Goal: Information Seeking & Learning: Learn about a topic

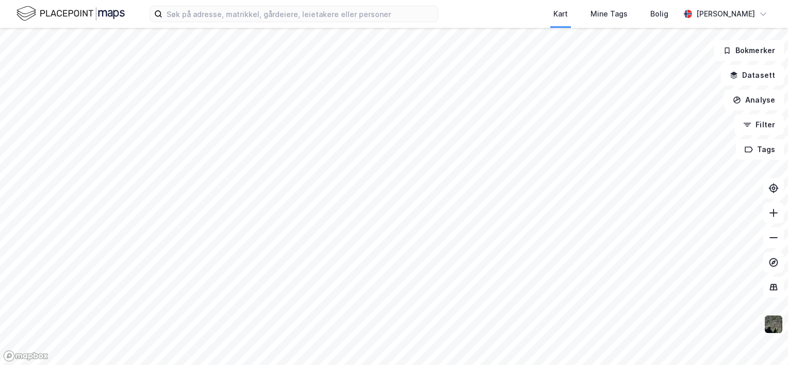
click at [778, 315] on img at bounding box center [774, 325] width 20 height 20
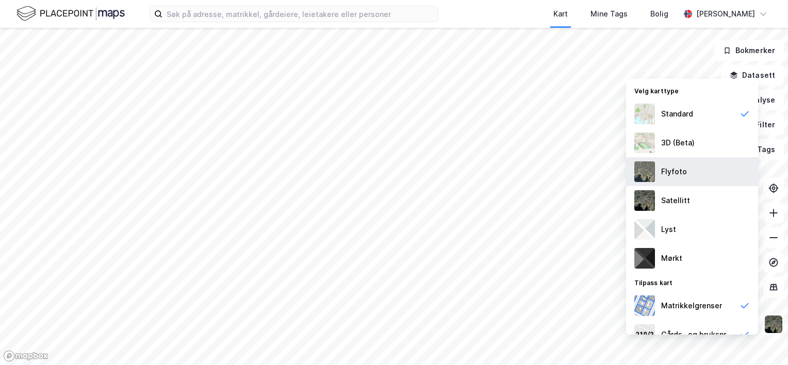
click at [685, 175] on div "Flyfoto" at bounding box center [692, 171] width 132 height 29
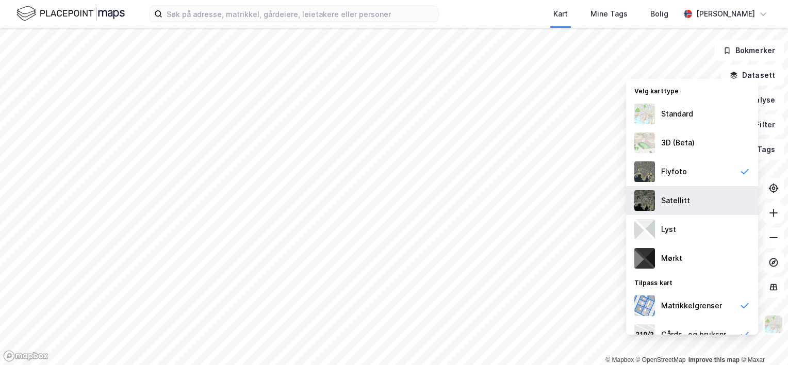
click at [696, 200] on div "Satellitt" at bounding box center [692, 200] width 132 height 29
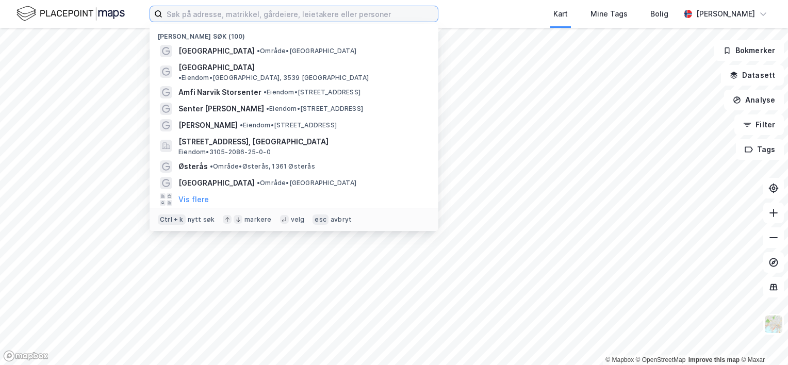
click at [184, 13] on input at bounding box center [299, 13] width 275 height 15
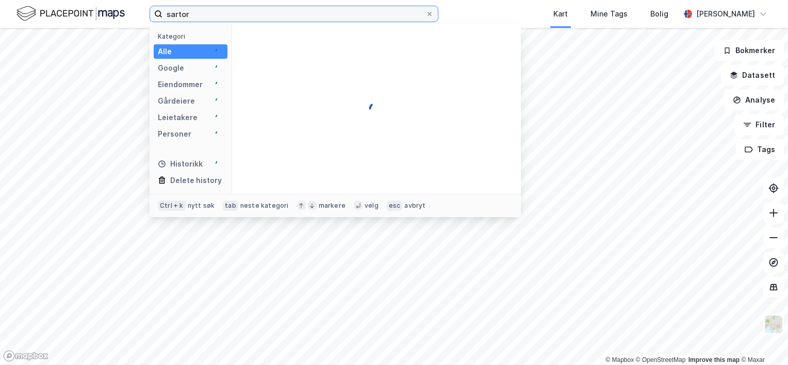
click at [239, 17] on input "sartor" at bounding box center [293, 13] width 263 height 15
click at [206, 14] on input "sartor storenter" at bounding box center [293, 13] width 263 height 15
type input "sartor storsenter"
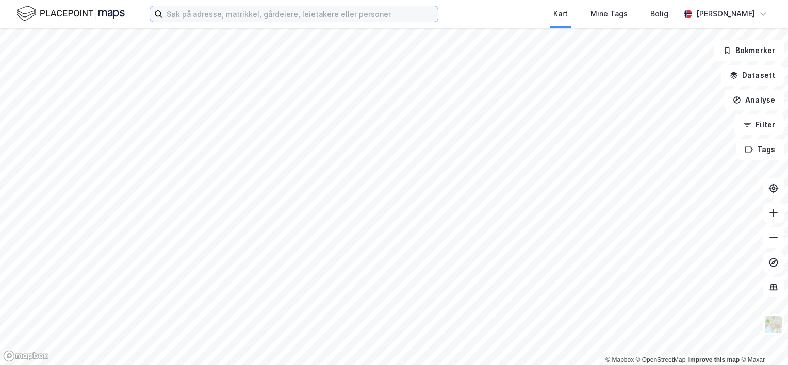
click at [203, 14] on input at bounding box center [299, 13] width 275 height 15
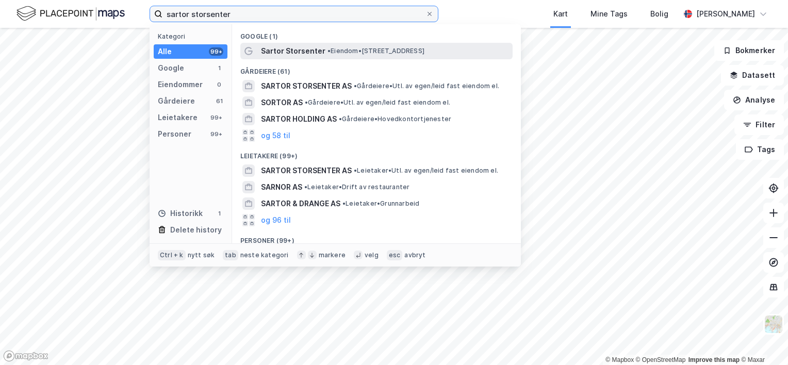
type input "sartor storsenter"
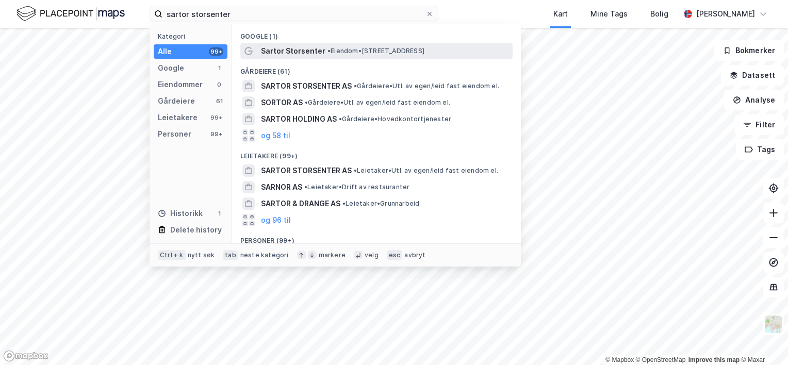
click at [287, 54] on span "Sartor Storsenter" at bounding box center [293, 51] width 64 height 12
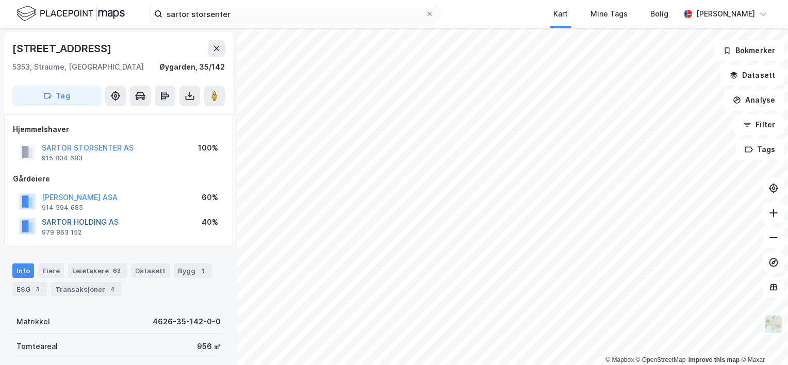
click at [0, 0] on button "SARTOR HOLDING AS" at bounding box center [0, 0] width 0 height 0
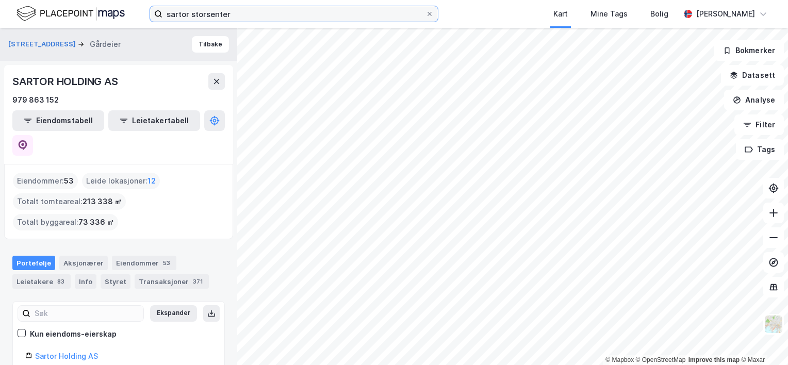
click at [252, 13] on input "sartor storsenter" at bounding box center [293, 13] width 263 height 15
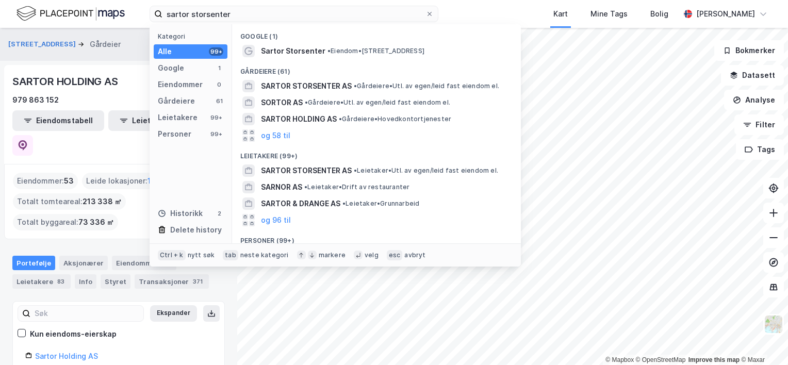
click at [287, 59] on div "Gårdeiere (61)" at bounding box center [376, 68] width 289 height 19
click at [285, 50] on span "Sartor Storsenter" at bounding box center [293, 51] width 64 height 12
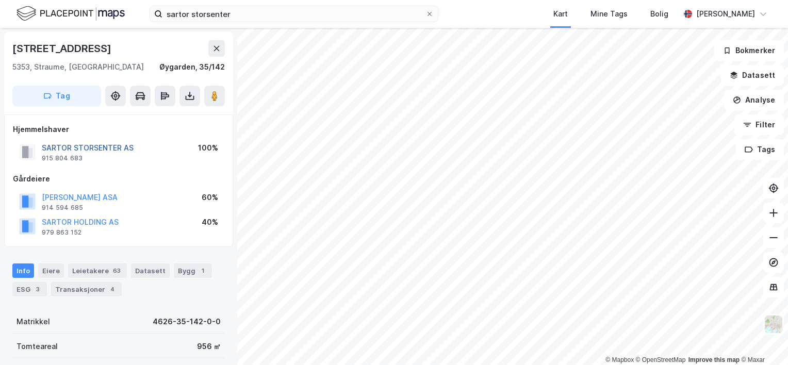
click at [0, 0] on button "SARTOR STORSENTER AS" at bounding box center [0, 0] width 0 height 0
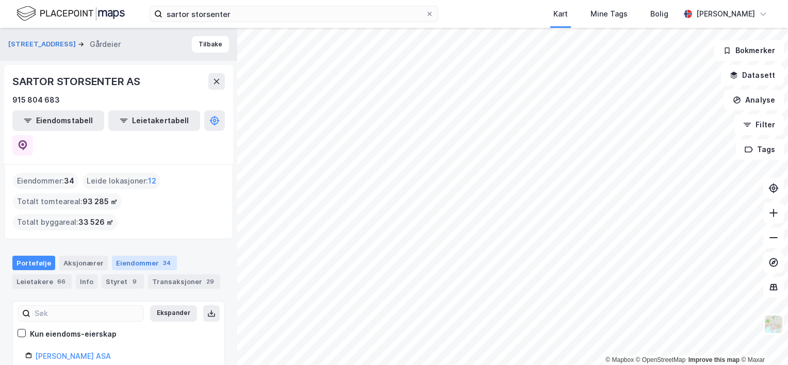
click at [153, 256] on div "Eiendommer 34" at bounding box center [144, 263] width 65 height 14
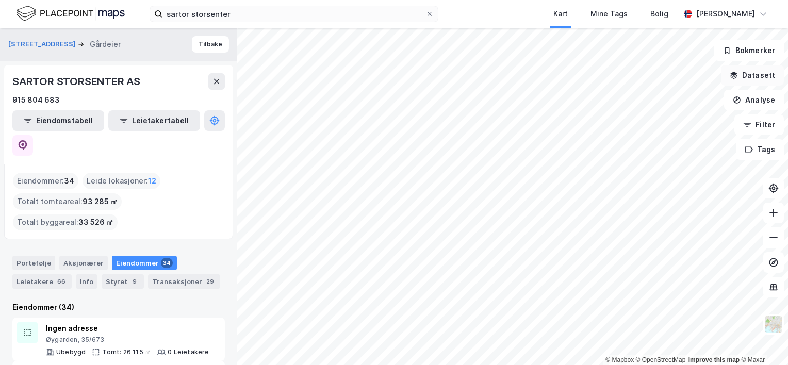
click at [759, 74] on button "Datasett" at bounding box center [752, 75] width 63 height 21
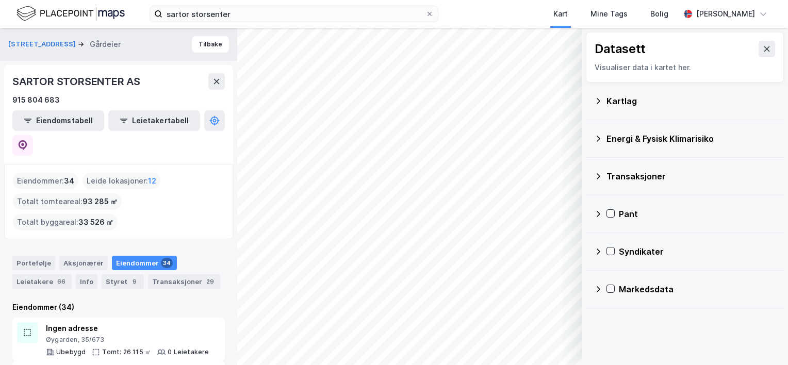
click at [600, 98] on icon at bounding box center [598, 101] width 8 height 8
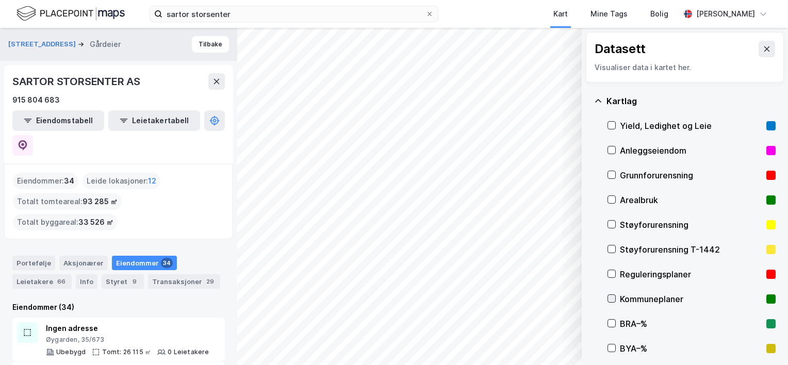
click at [610, 299] on icon at bounding box center [612, 299] width 6 height 4
